Goal: Navigation & Orientation: Find specific page/section

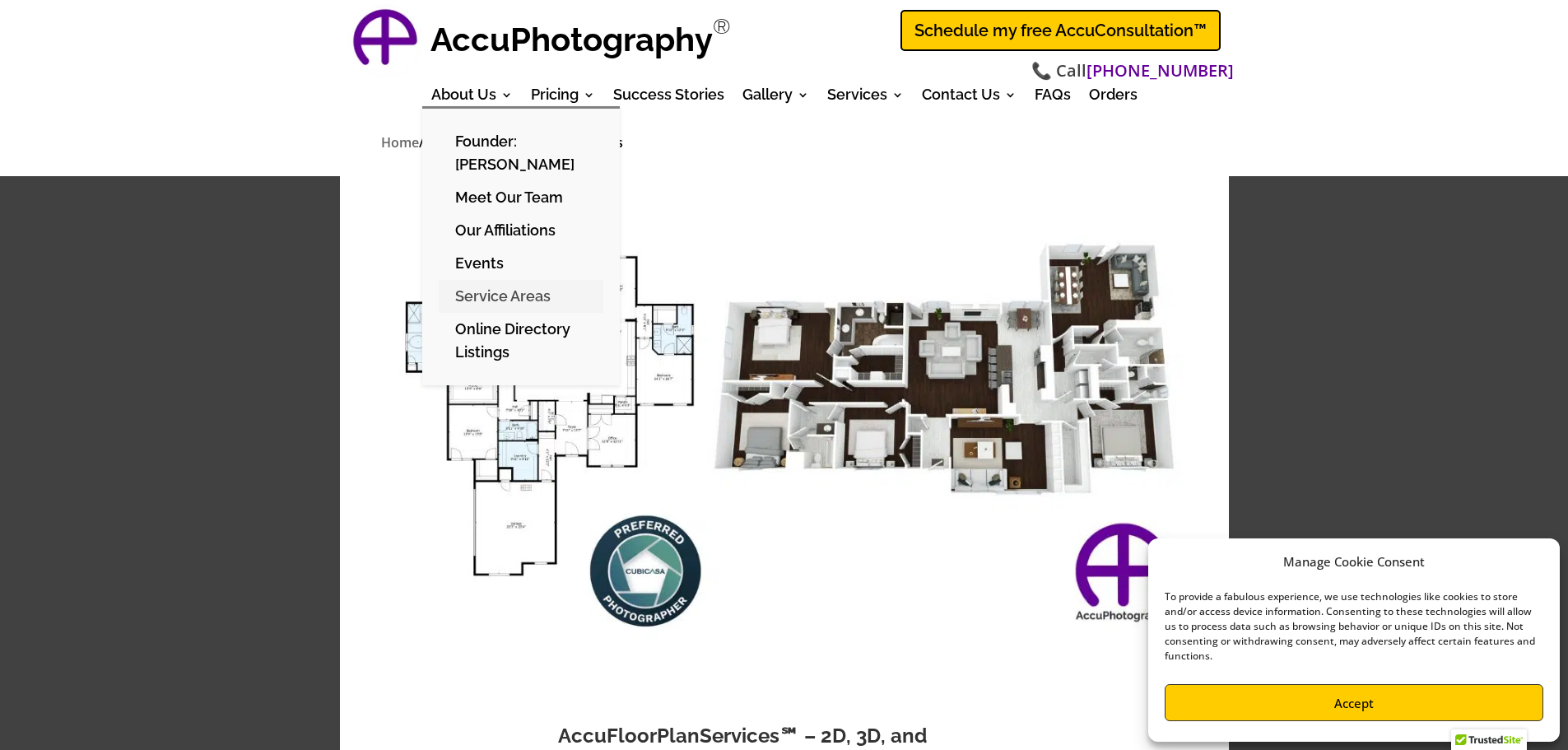
click at [486, 298] on link "Service Areas" at bounding box center [521, 296] width 164 height 33
